Goal: Find specific page/section

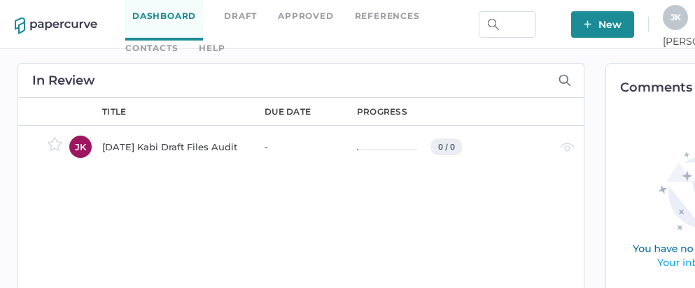
click at [178, 41] on link "Contacts" at bounding box center [151, 48] width 52 height 15
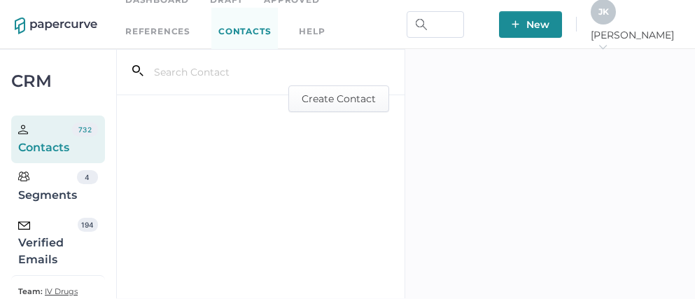
click at [41, 245] on div "Verified Emails" at bounding box center [47, 243] width 59 height 50
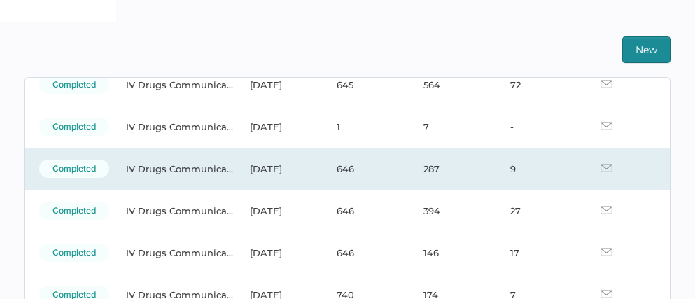
scroll to position [123, 0]
